Goal: Information Seeking & Learning: Learn about a topic

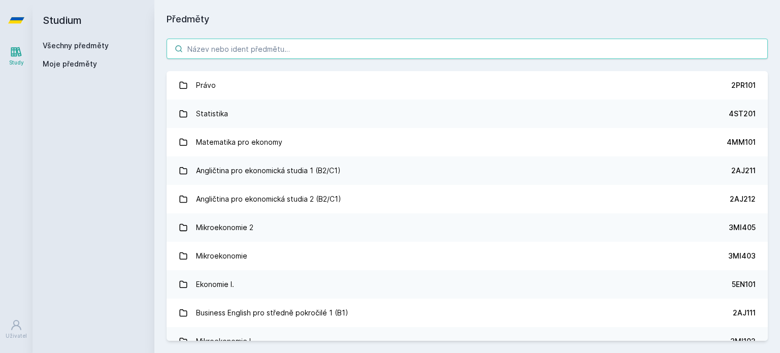
click at [257, 53] on input "search" at bounding box center [466, 49] width 601 height 20
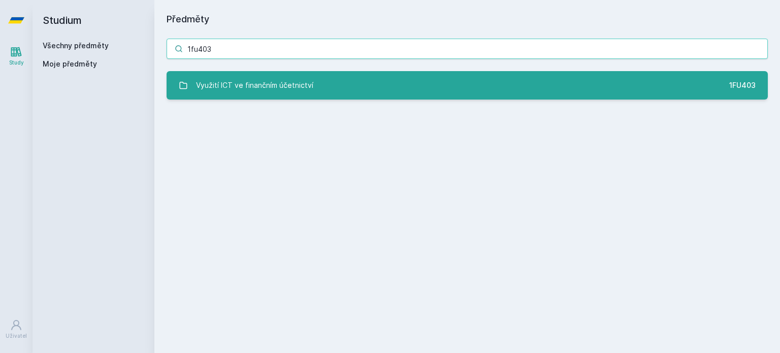
type input "1fu403"
click at [238, 79] on div "Využití ICT ve finančním účetnictví" at bounding box center [254, 85] width 117 height 20
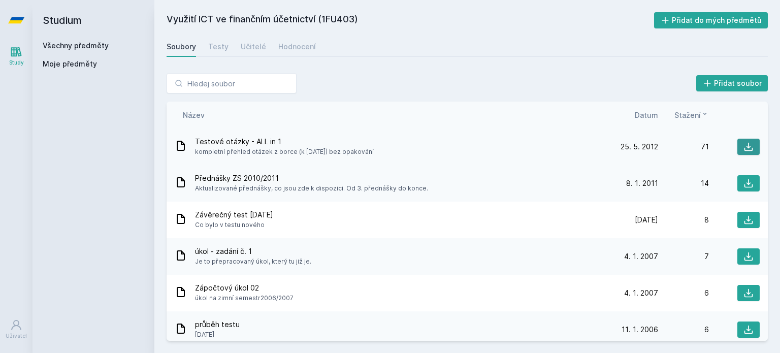
click at [743, 144] on icon at bounding box center [748, 147] width 10 height 10
click at [642, 112] on span "Datum" at bounding box center [645, 115] width 23 height 11
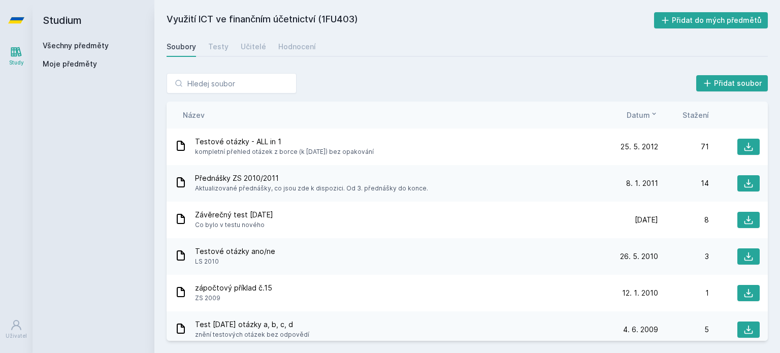
click at [642, 112] on span "Datum" at bounding box center [637, 115] width 23 height 11
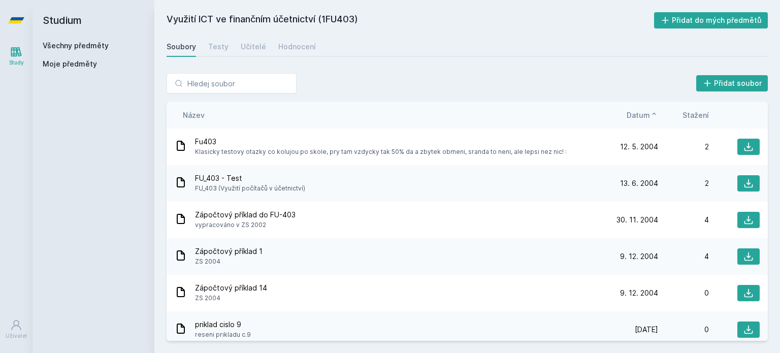
click at [697, 111] on span "Stažení" at bounding box center [695, 115] width 26 height 11
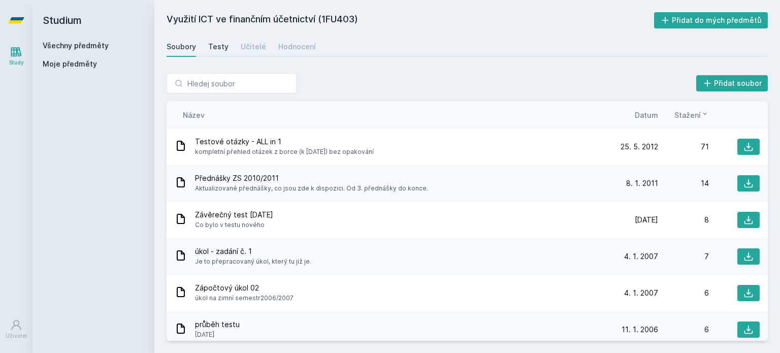
click at [225, 41] on link "Testy" at bounding box center [218, 47] width 20 height 20
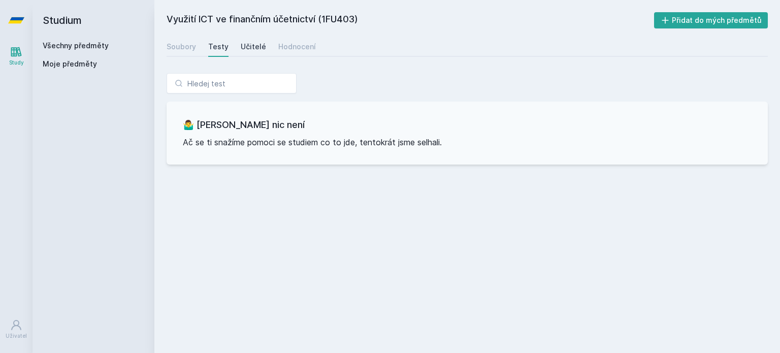
click at [250, 50] on div "Učitelé" at bounding box center [253, 47] width 25 height 10
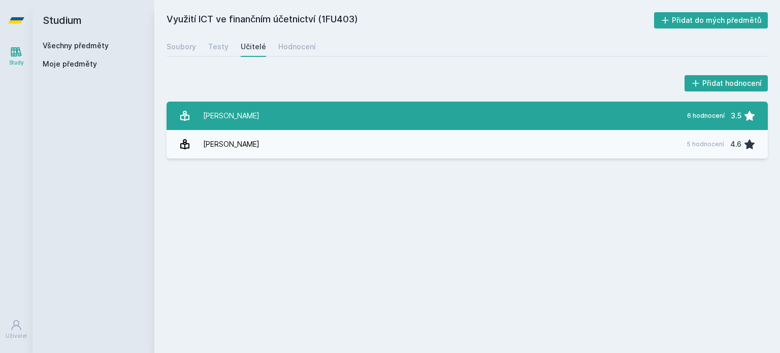
click at [309, 122] on link "Hora [PERSON_NAME] 6 hodnocení 3.5" at bounding box center [466, 116] width 601 height 28
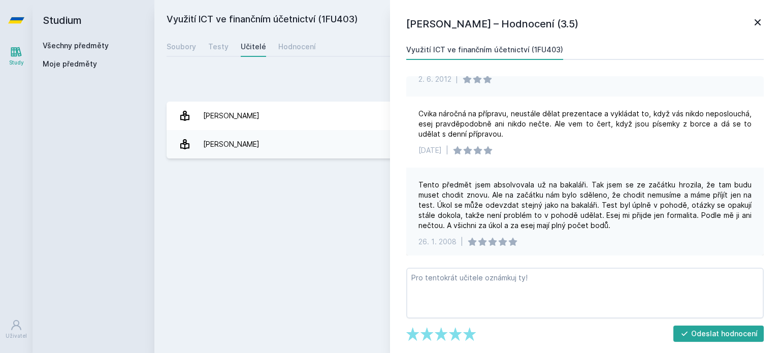
scroll to position [246, 0]
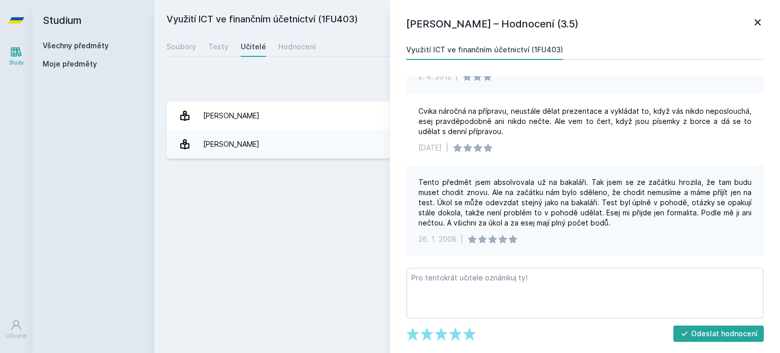
click at [755, 28] on link at bounding box center [757, 23] width 12 height 15
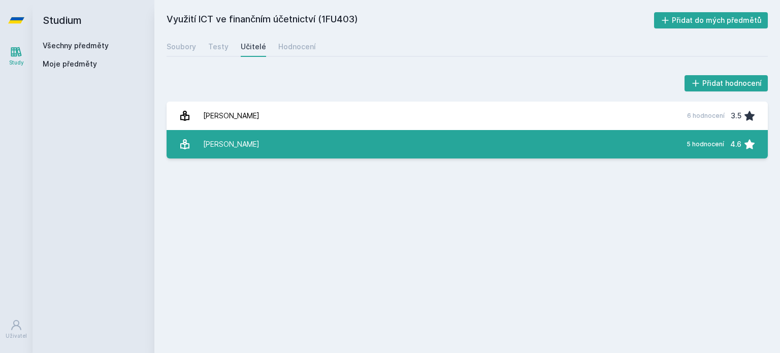
click at [378, 143] on link "[PERSON_NAME] 5 hodnocení 4.6" at bounding box center [466, 144] width 601 height 28
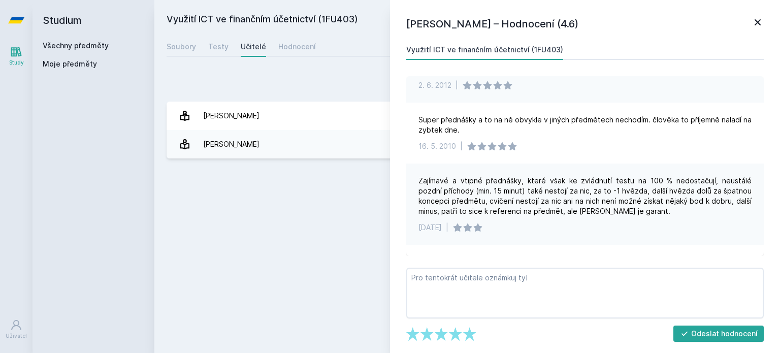
scroll to position [135, 0]
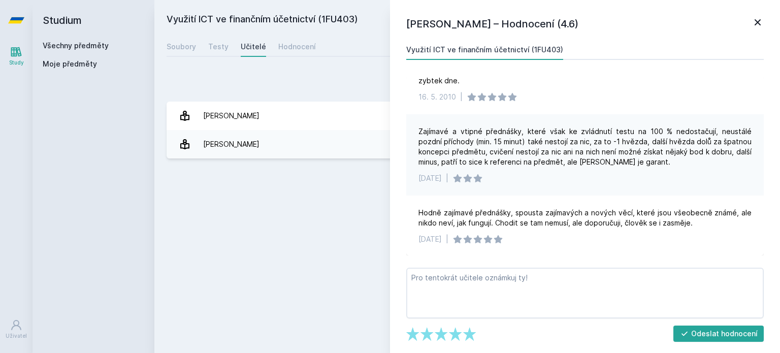
click at [755, 23] on icon at bounding box center [757, 22] width 12 height 12
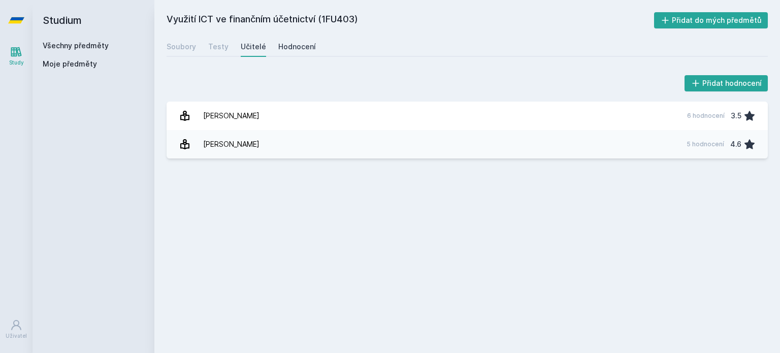
click at [298, 46] on div "Hodnocení" at bounding box center [297, 47] width 38 height 10
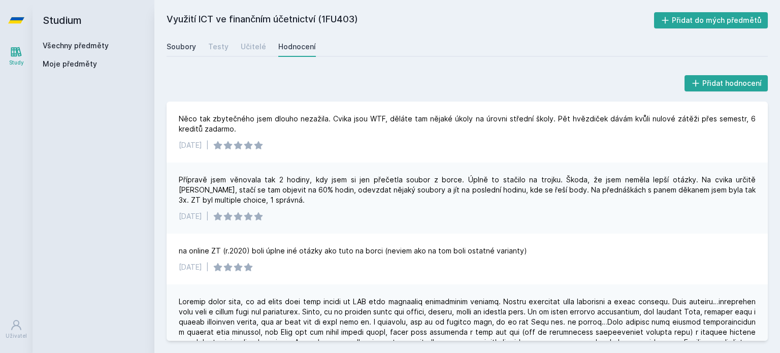
click at [177, 51] on div "Soubory" at bounding box center [180, 47] width 29 height 10
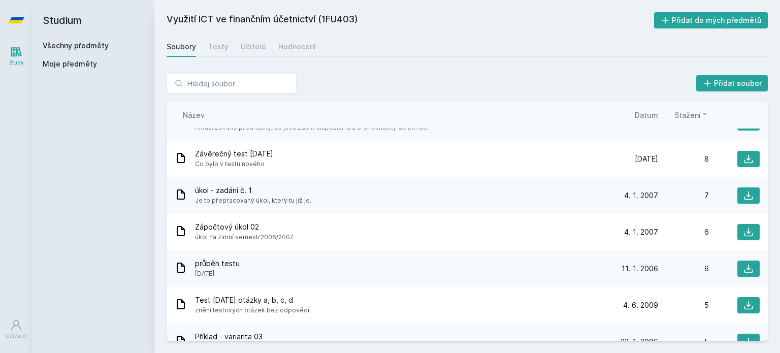
click at [255, 166] on span "Co bylo v testu nového" at bounding box center [234, 164] width 78 height 10
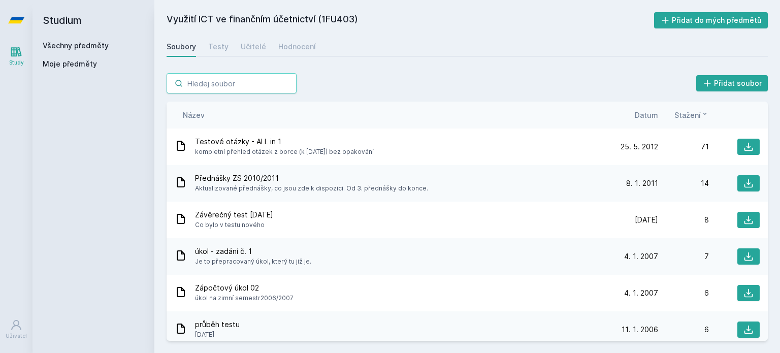
click at [190, 76] on input "search" at bounding box center [231, 83] width 130 height 20
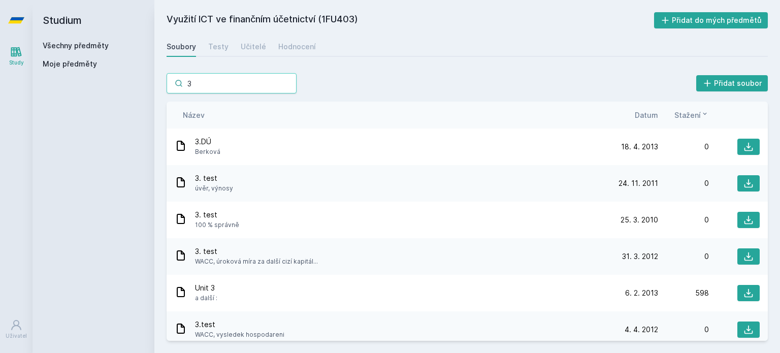
type input "3"
click at [99, 44] on link "Všechny předměty" at bounding box center [76, 45] width 66 height 9
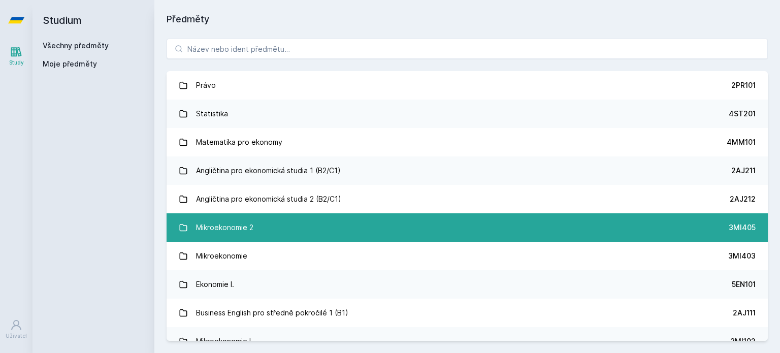
click at [232, 233] on div "Mikroekonomie 2" at bounding box center [224, 227] width 57 height 20
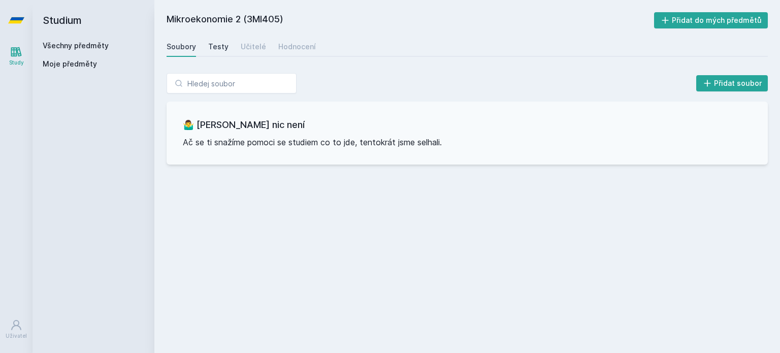
click at [219, 46] on div "Testy" at bounding box center [218, 47] width 20 height 10
click at [191, 47] on div "Soubory" at bounding box center [180, 47] width 29 height 10
click at [97, 42] on link "Všechny předměty" at bounding box center [76, 45] width 66 height 9
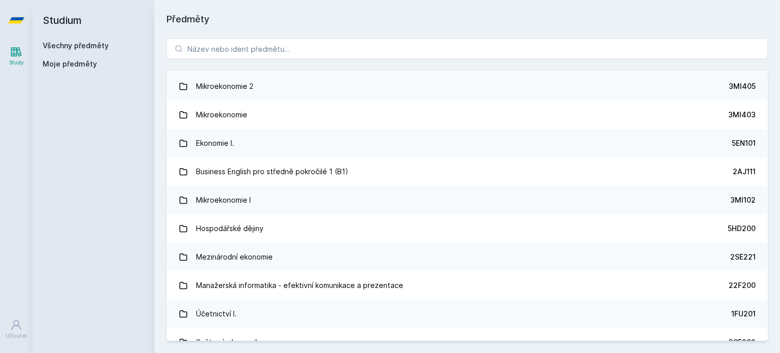
scroll to position [156, 0]
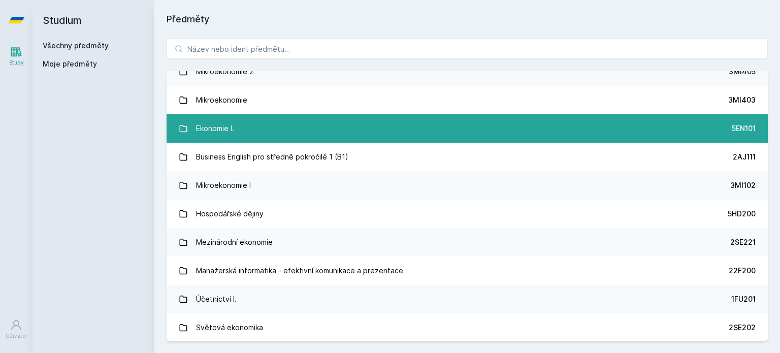
click at [286, 138] on link "Ekonomie I. 5EN101" at bounding box center [466, 128] width 601 height 28
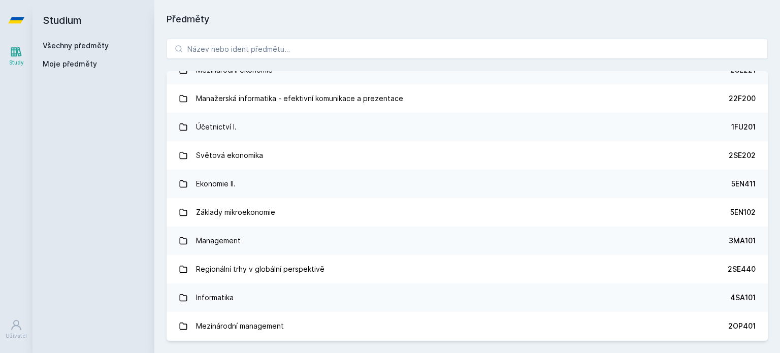
scroll to position [328, 0]
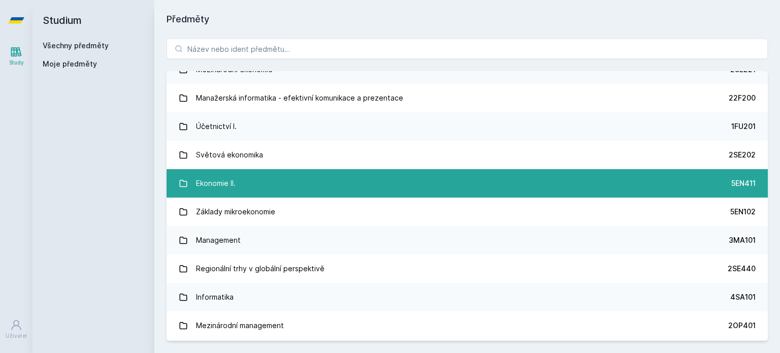
click at [258, 178] on link "Ekonomie II. 5EN411" at bounding box center [466, 183] width 601 height 28
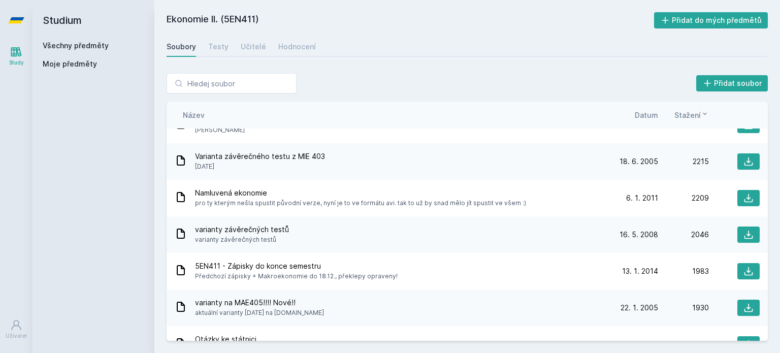
scroll to position [617, 0]
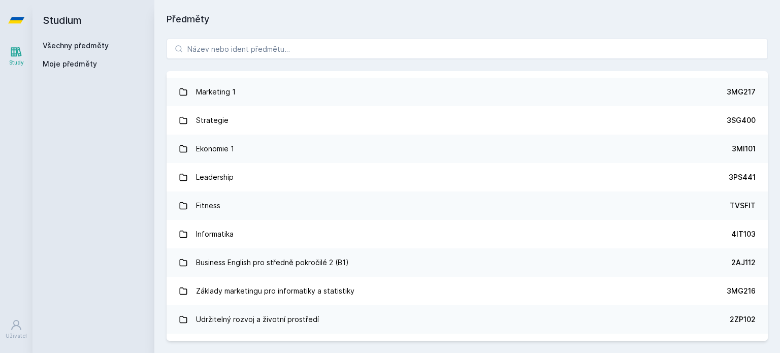
scroll to position [893, 0]
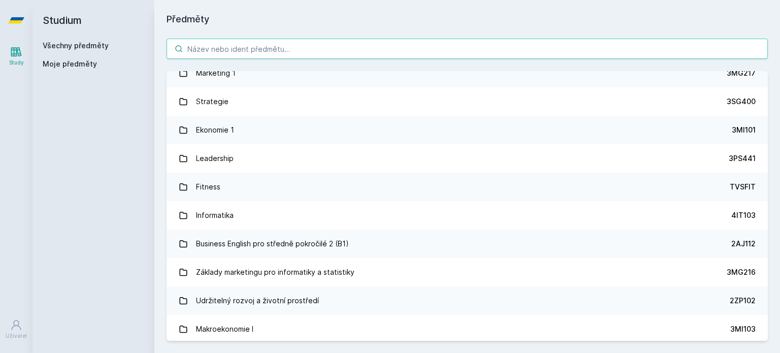
click at [571, 53] on input "search" at bounding box center [466, 49] width 601 height 20
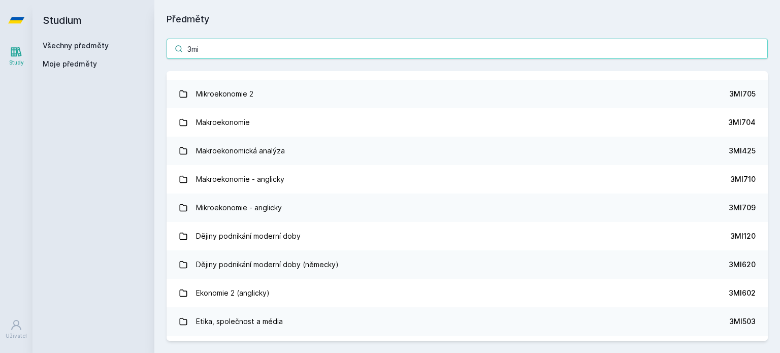
scroll to position [0, 0]
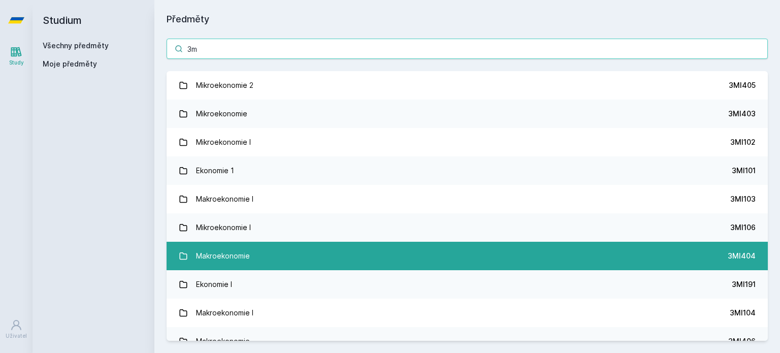
type input "3"
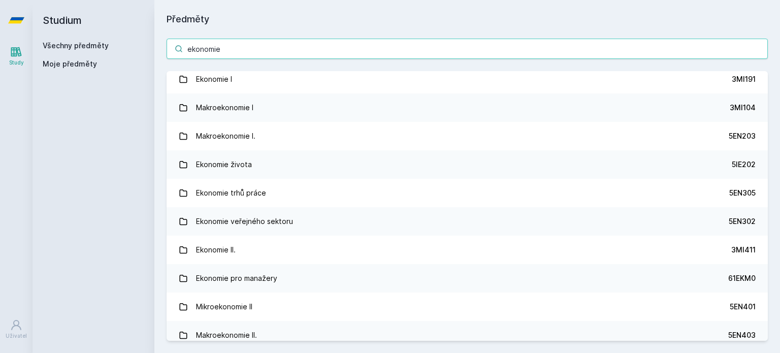
scroll to position [290, 0]
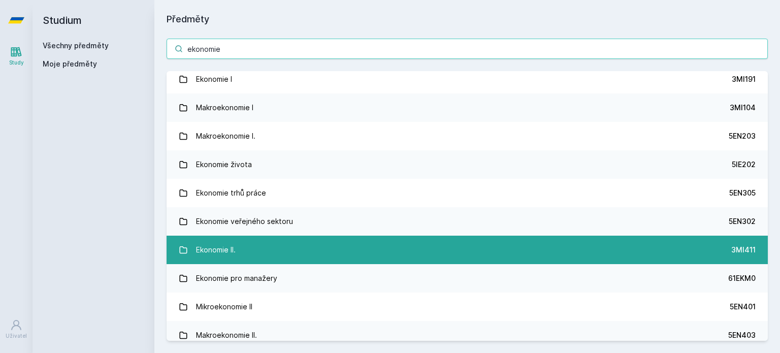
type input "ekonomie"
click at [399, 236] on link "Ekonomie II. 3MI411" at bounding box center [466, 250] width 601 height 28
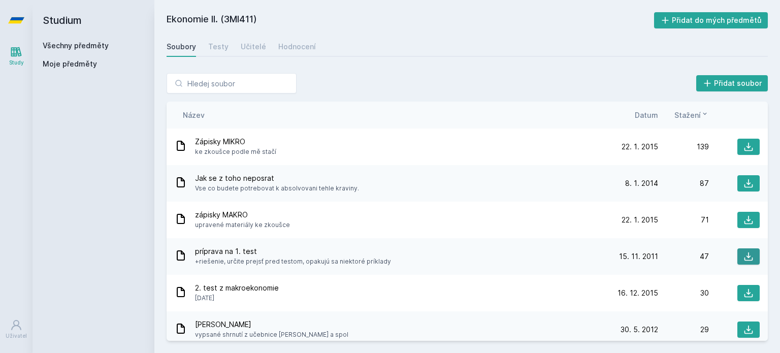
click at [750, 255] on button at bounding box center [748, 256] width 22 height 16
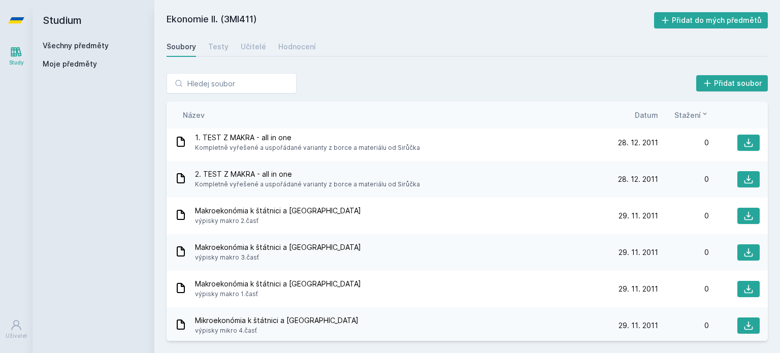
scroll to position [1274, 0]
